Goal: Navigation & Orientation: Find specific page/section

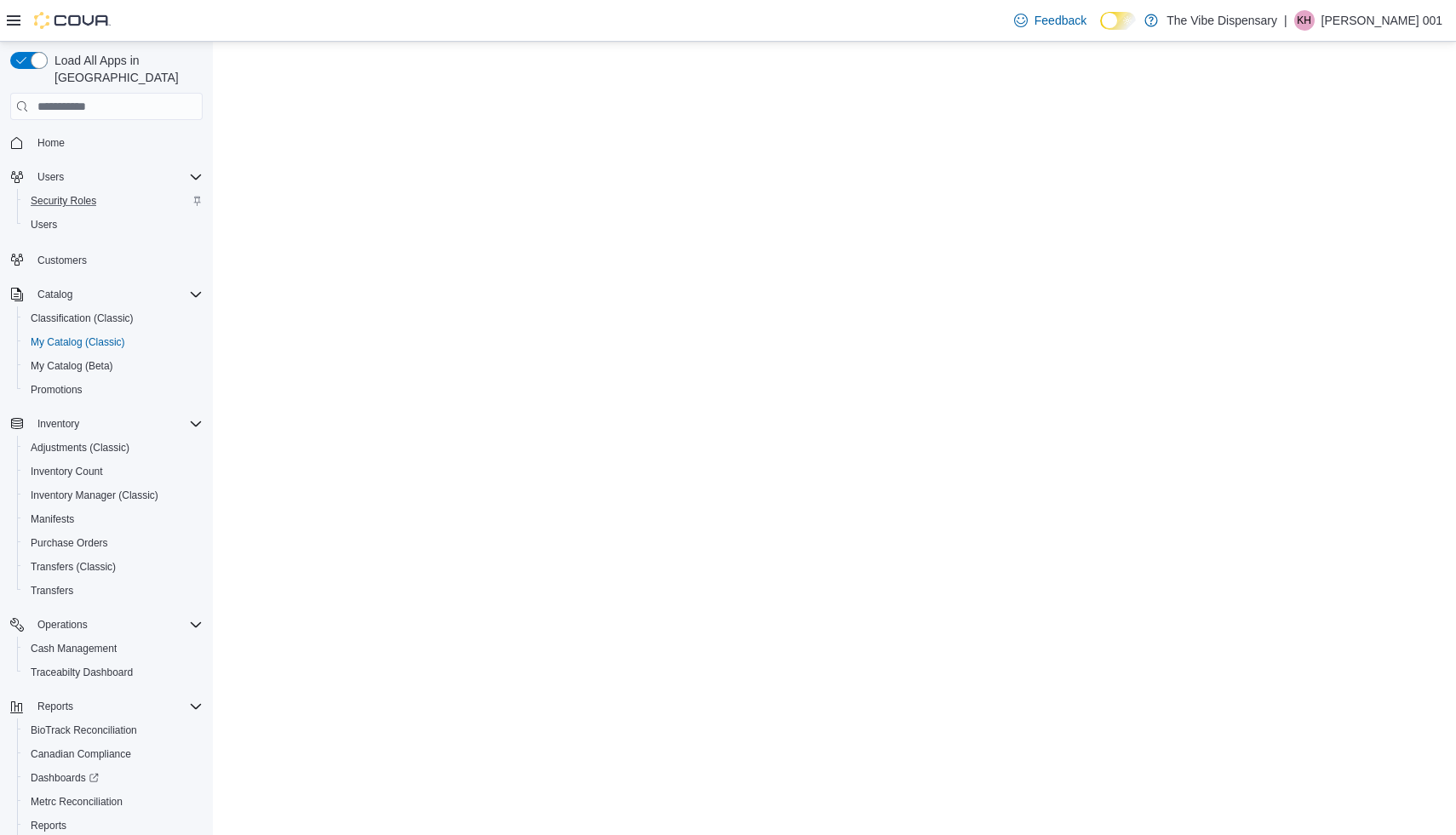
select select "**********"
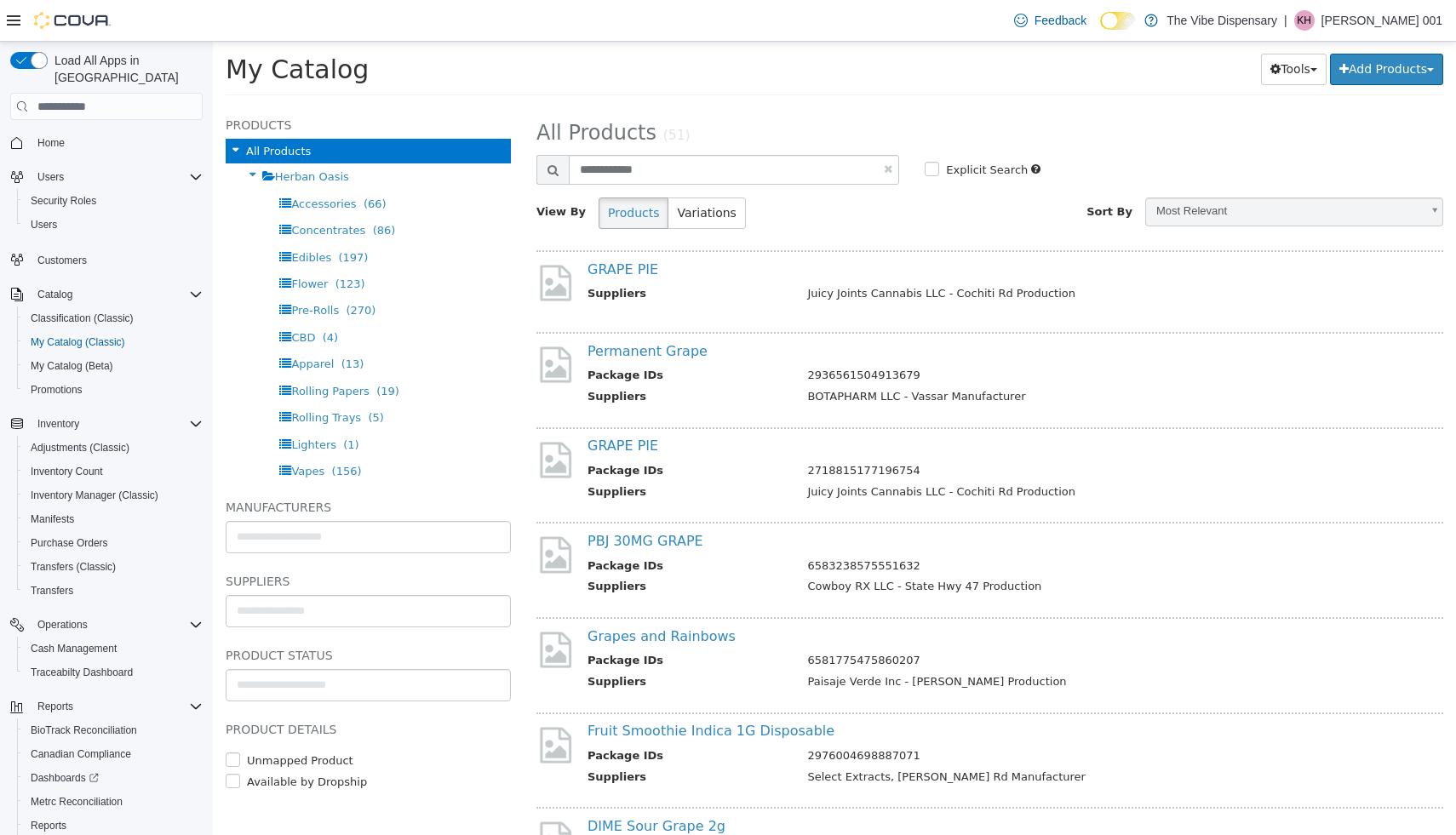
click at [116, 132] on span "Home" at bounding box center [117, 142] width 172 height 21
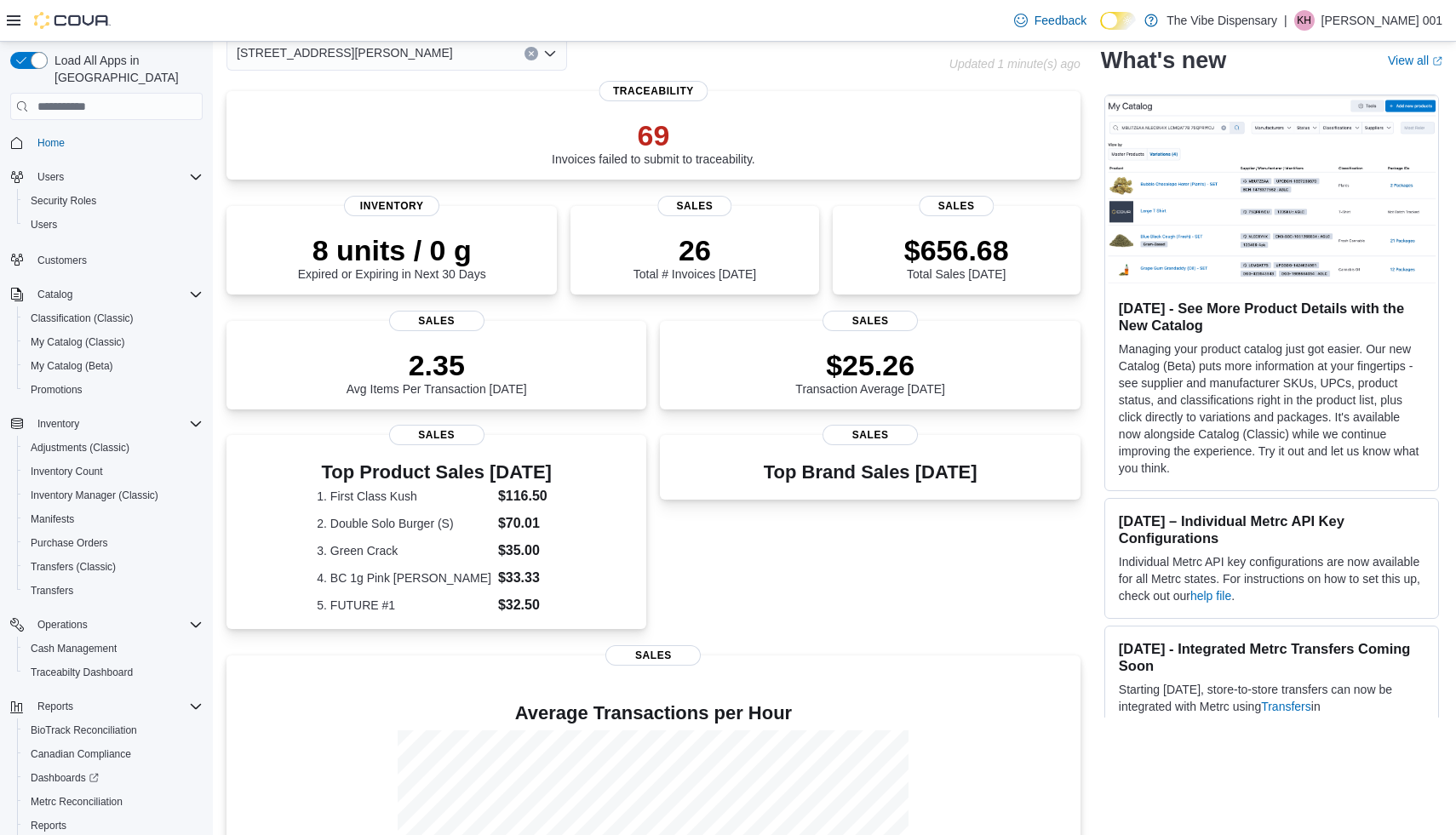
scroll to position [86, 0]
